Goal: Check status: Check status

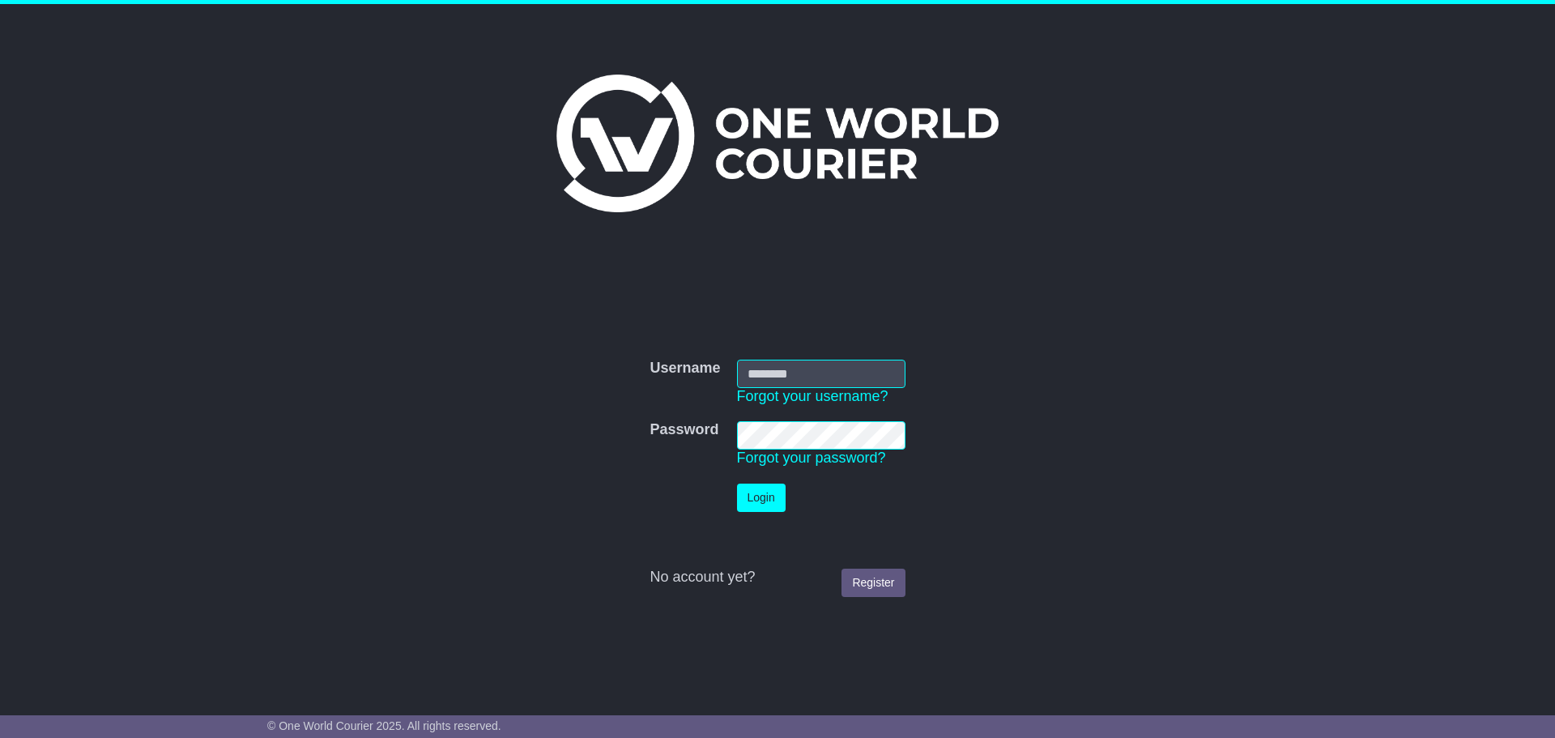
type input "**********"
click at [772, 502] on button "Login" at bounding box center [761, 498] width 49 height 28
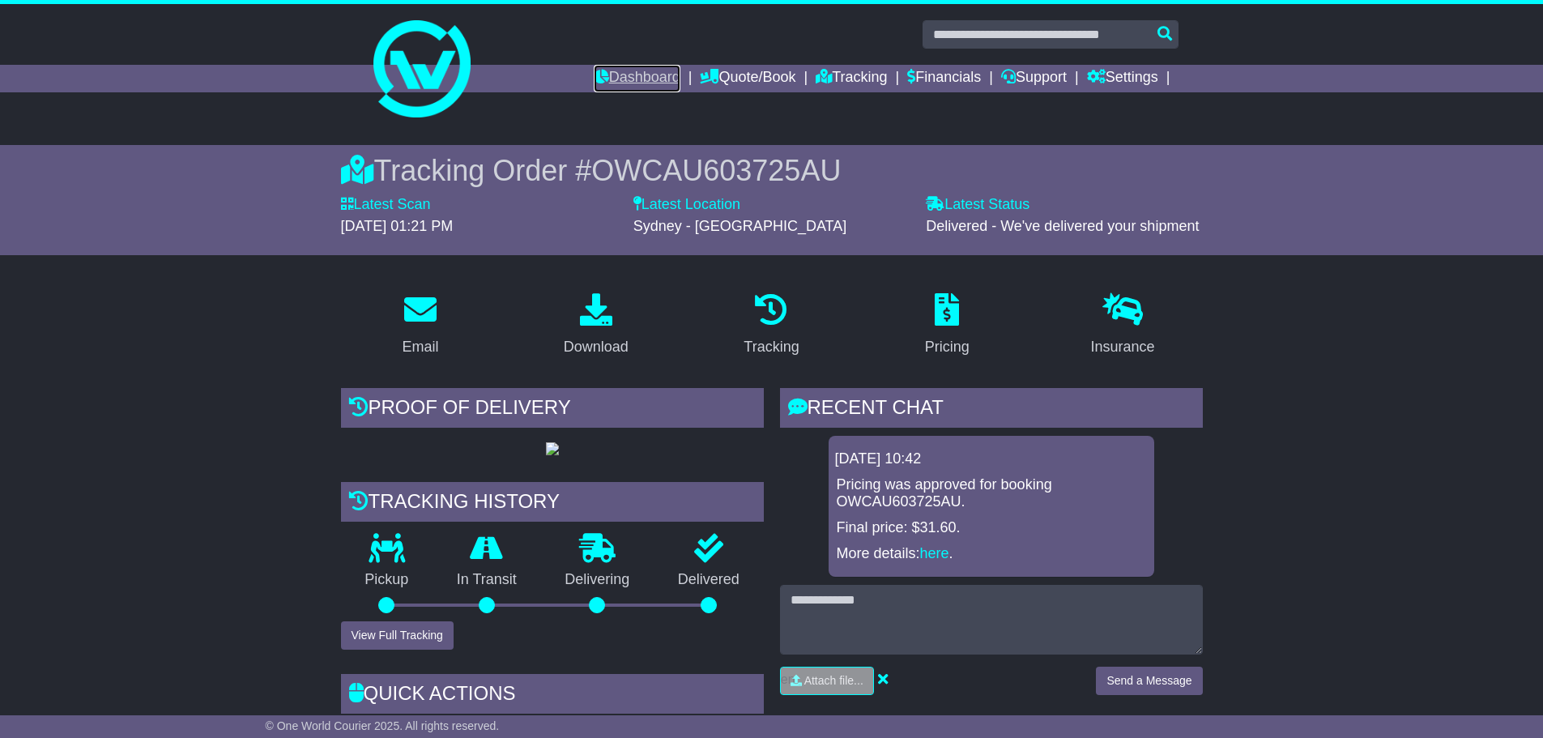
click at [608, 81] on link "Dashboard" at bounding box center [637, 79] width 87 height 28
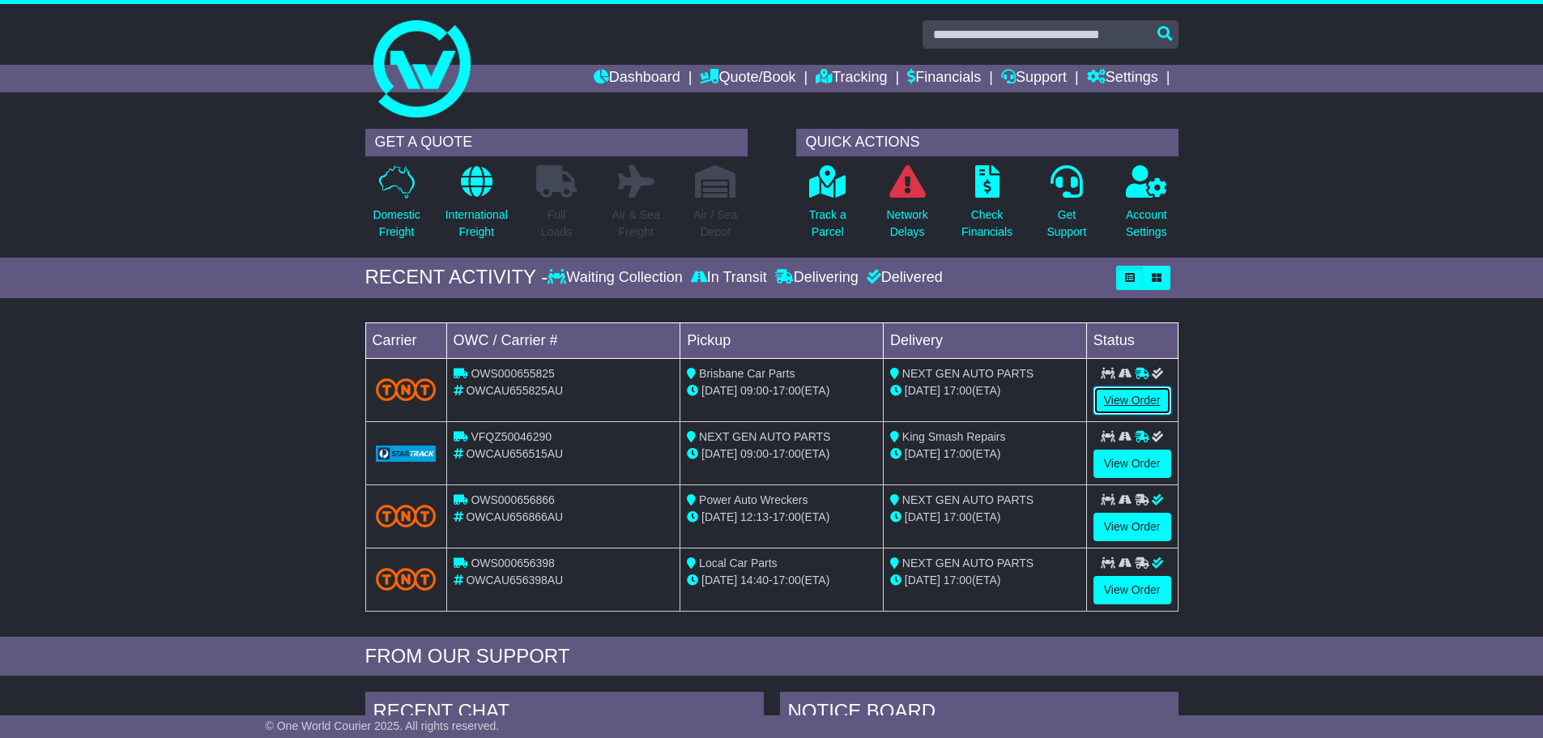
click at [1124, 403] on link "View Order" at bounding box center [1133, 400] width 78 height 28
